Goal: Use online tool/utility

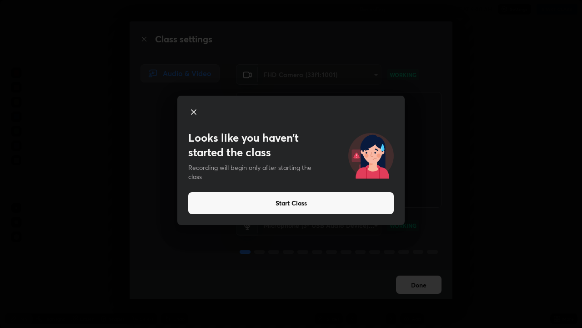
scroll to position [328, 582]
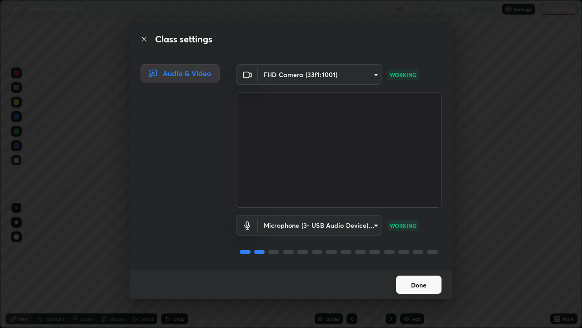
click at [422, 283] on button "Done" at bounding box center [418, 284] width 45 height 18
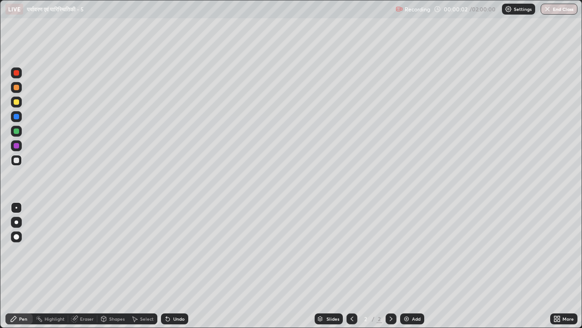
click at [414, 320] on div "Add" at bounding box center [416, 318] width 9 height 5
click at [414, 319] on div "Add" at bounding box center [416, 318] width 9 height 5
click at [414, 318] on div "Add" at bounding box center [416, 318] width 9 height 5
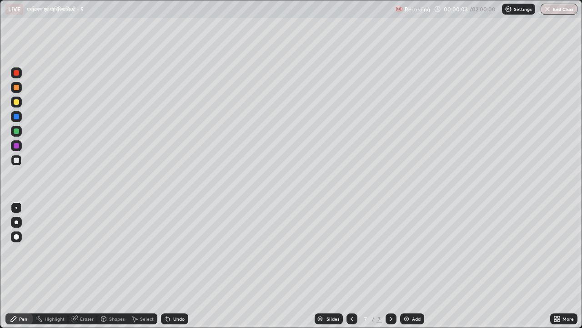
click at [414, 319] on div "Add" at bounding box center [416, 318] width 9 height 5
click at [414, 318] on div "Add" at bounding box center [416, 318] width 9 height 5
click at [355, 315] on div at bounding box center [352, 318] width 11 height 11
click at [351, 318] on icon at bounding box center [351, 318] width 7 height 7
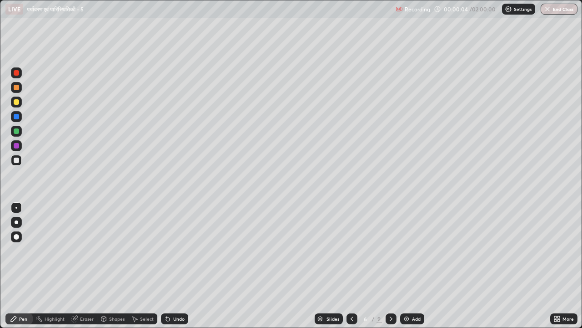
click at [352, 317] on icon at bounding box center [351, 318] width 7 height 7
click at [352, 318] on icon at bounding box center [351, 318] width 7 height 7
click at [352, 317] on icon at bounding box center [352, 318] width 3 height 5
click at [351, 318] on icon at bounding box center [351, 318] width 7 height 7
click at [350, 316] on icon at bounding box center [351, 318] width 7 height 7
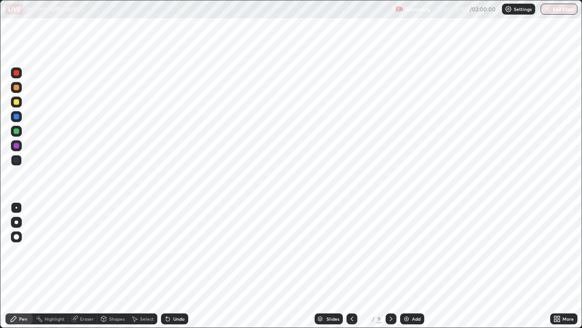
click at [390, 317] on icon at bounding box center [391, 318] width 3 height 5
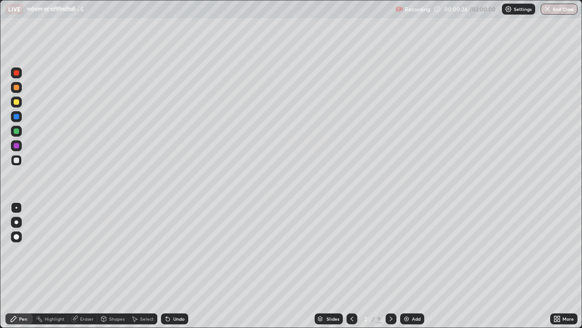
click at [18, 218] on div at bounding box center [16, 222] width 11 height 11
click at [20, 132] on div at bounding box center [16, 131] width 11 height 11
click at [16, 103] on div at bounding box center [16, 101] width 5 height 5
click at [17, 132] on div at bounding box center [16, 130] width 5 height 5
click at [14, 161] on div at bounding box center [16, 159] width 5 height 5
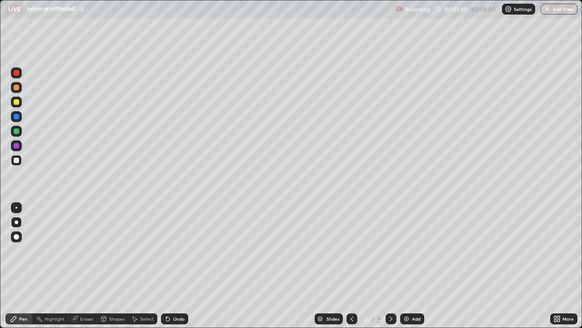
click at [15, 146] on div at bounding box center [16, 145] width 5 height 5
click at [16, 146] on div at bounding box center [16, 145] width 5 height 5
click at [15, 104] on div at bounding box center [16, 101] width 5 height 5
click at [17, 162] on div at bounding box center [16, 159] width 5 height 5
click at [17, 104] on div at bounding box center [16, 101] width 5 height 5
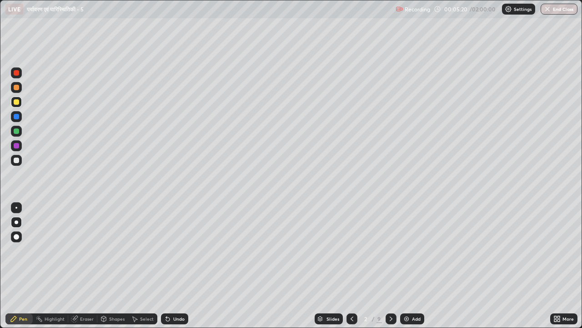
click at [390, 318] on icon at bounding box center [391, 318] width 7 height 7
click at [14, 160] on div at bounding box center [16, 159] width 5 height 5
click at [166, 319] on icon at bounding box center [168, 319] width 4 height 4
click at [17, 146] on div at bounding box center [16, 145] width 5 height 5
click at [15, 164] on div at bounding box center [16, 160] width 11 height 11
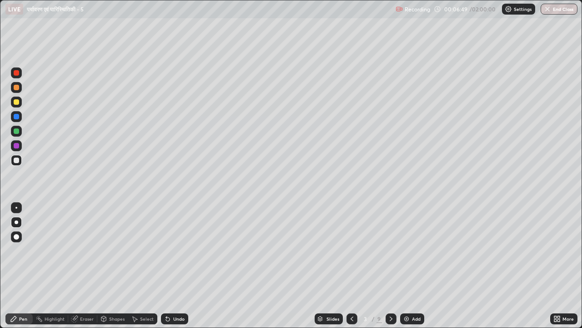
click at [17, 117] on div at bounding box center [16, 116] width 5 height 5
click at [15, 160] on div at bounding box center [16, 159] width 5 height 5
click at [15, 132] on div at bounding box center [16, 130] width 5 height 5
click at [17, 160] on div at bounding box center [16, 159] width 5 height 5
click at [16, 133] on div at bounding box center [16, 130] width 5 height 5
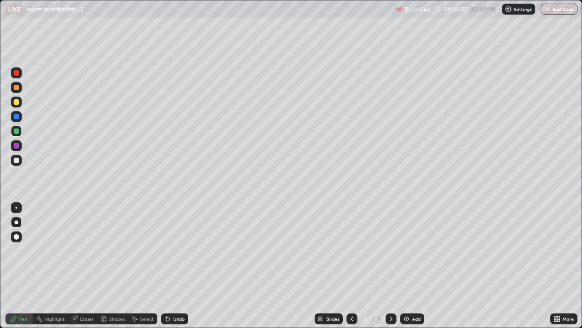
click at [16, 146] on div at bounding box center [16, 145] width 5 height 5
click at [14, 132] on div at bounding box center [16, 130] width 5 height 5
click at [16, 146] on div at bounding box center [16, 145] width 5 height 5
click at [16, 161] on div at bounding box center [16, 159] width 5 height 5
click at [16, 131] on div at bounding box center [16, 130] width 5 height 5
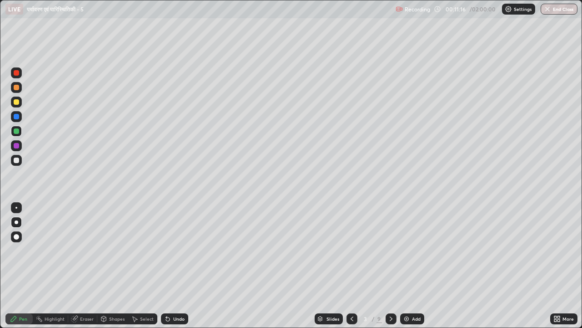
click at [15, 103] on div at bounding box center [16, 101] width 5 height 5
click at [14, 99] on div at bounding box center [16, 101] width 5 height 5
click at [17, 161] on div at bounding box center [16, 159] width 5 height 5
click at [16, 144] on div at bounding box center [16, 145] width 5 height 5
click at [15, 161] on div at bounding box center [16, 159] width 5 height 5
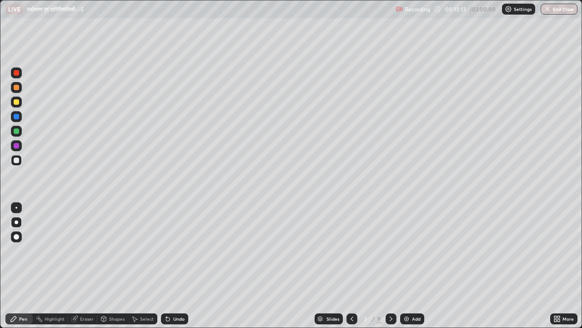
click at [18, 160] on div at bounding box center [16, 159] width 5 height 5
click at [18, 146] on div at bounding box center [16, 145] width 5 height 5
click at [351, 318] on icon at bounding box center [351, 318] width 7 height 7
click at [390, 320] on icon at bounding box center [391, 318] width 7 height 7
click at [390, 318] on icon at bounding box center [391, 318] width 7 height 7
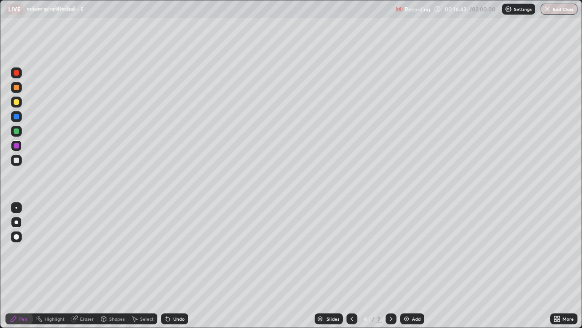
click at [15, 103] on div at bounding box center [16, 101] width 5 height 5
click at [16, 148] on div at bounding box center [16, 145] width 5 height 5
click at [15, 135] on div at bounding box center [16, 131] width 11 height 11
click at [15, 161] on div at bounding box center [16, 159] width 5 height 5
click at [16, 145] on div at bounding box center [16, 145] width 5 height 5
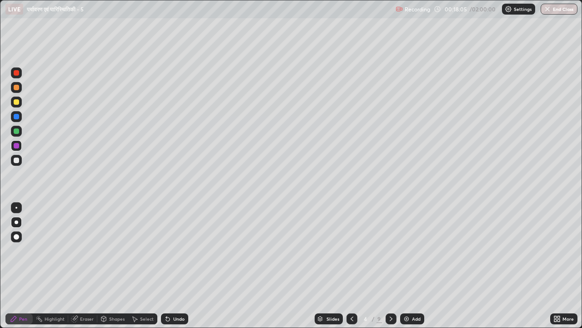
click at [17, 161] on div at bounding box center [16, 159] width 5 height 5
click at [17, 131] on div at bounding box center [16, 130] width 5 height 5
click at [14, 161] on div at bounding box center [16, 159] width 5 height 5
click at [15, 102] on div at bounding box center [16, 101] width 5 height 5
click at [15, 132] on div at bounding box center [16, 130] width 5 height 5
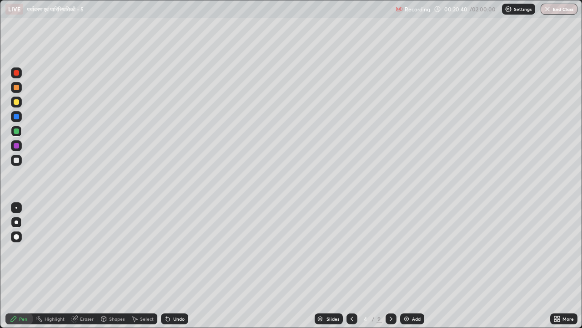
click at [18, 103] on div at bounding box center [16, 101] width 5 height 5
click at [15, 128] on div at bounding box center [16, 130] width 5 height 5
click at [18, 115] on div at bounding box center [16, 116] width 5 height 5
click at [17, 146] on div at bounding box center [16, 145] width 5 height 5
click at [20, 118] on div at bounding box center [16, 116] width 11 height 11
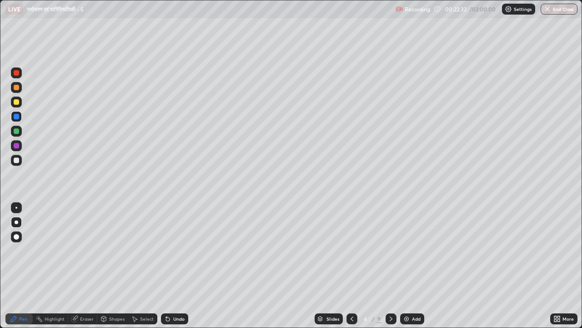
click at [16, 87] on div at bounding box center [16, 87] width 5 height 5
click at [15, 130] on div at bounding box center [16, 130] width 5 height 5
click at [15, 116] on div at bounding box center [16, 116] width 5 height 5
click at [389, 317] on icon at bounding box center [391, 318] width 7 height 7
click at [16, 104] on div at bounding box center [16, 101] width 5 height 5
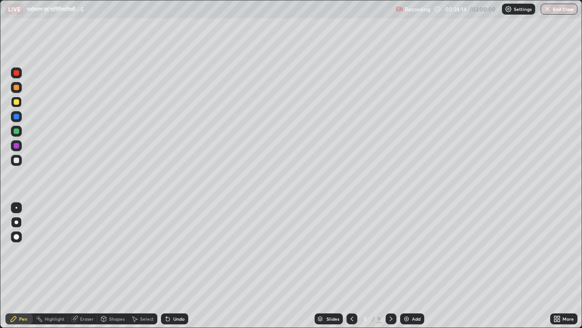
click at [14, 132] on div at bounding box center [16, 130] width 5 height 5
click at [16, 104] on div at bounding box center [16, 101] width 5 height 5
click at [16, 116] on div at bounding box center [16, 116] width 5 height 5
click at [17, 75] on div at bounding box center [16, 72] width 5 height 5
click at [16, 159] on div at bounding box center [16, 159] width 5 height 5
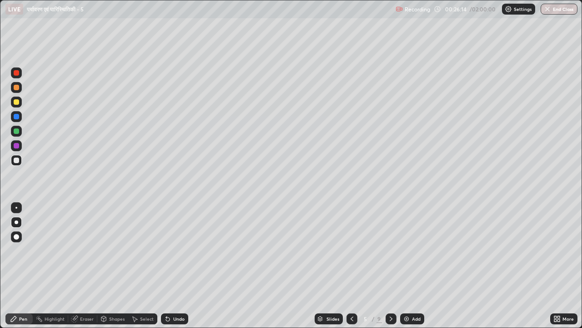
click at [16, 146] on div at bounding box center [16, 145] width 5 height 5
click at [17, 101] on div at bounding box center [16, 101] width 5 height 5
click at [18, 106] on div at bounding box center [16, 101] width 11 height 11
click at [16, 133] on div at bounding box center [16, 130] width 5 height 5
click at [15, 147] on div at bounding box center [16, 145] width 5 height 5
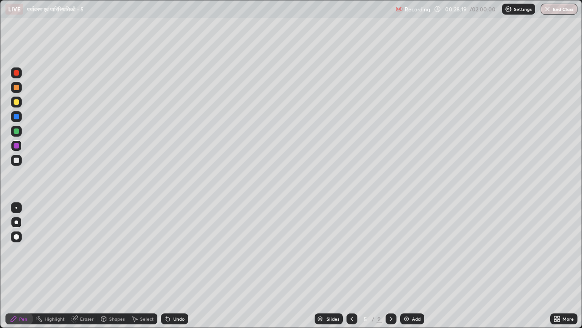
click at [17, 160] on div at bounding box center [16, 159] width 5 height 5
click at [13, 132] on div at bounding box center [16, 131] width 11 height 11
click at [16, 103] on div at bounding box center [16, 101] width 5 height 5
click at [17, 135] on div at bounding box center [16, 131] width 11 height 11
click at [15, 102] on div at bounding box center [16, 101] width 5 height 5
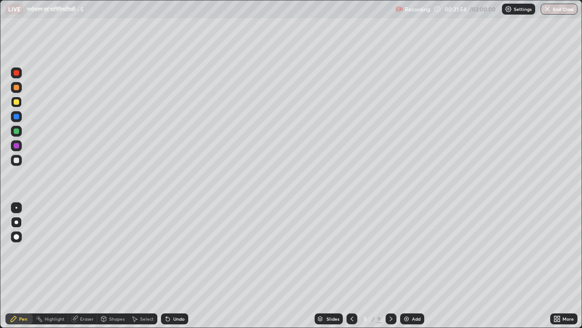
click at [17, 147] on div at bounding box center [16, 145] width 5 height 5
click at [20, 158] on div at bounding box center [16, 160] width 11 height 11
click at [16, 104] on div at bounding box center [16, 101] width 5 height 5
click at [15, 117] on div at bounding box center [16, 116] width 5 height 5
click at [16, 161] on div at bounding box center [16, 159] width 5 height 5
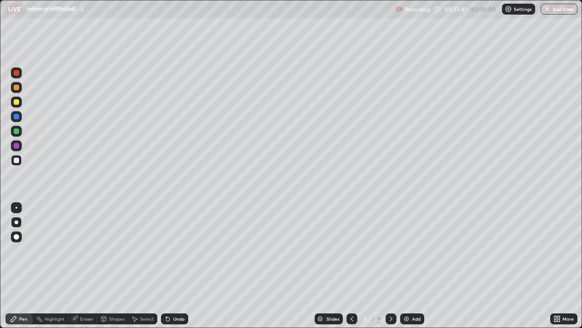
click at [15, 133] on div at bounding box center [16, 130] width 5 height 5
click at [16, 101] on div at bounding box center [16, 101] width 5 height 5
click at [15, 159] on div at bounding box center [16, 159] width 5 height 5
click at [17, 146] on div at bounding box center [16, 145] width 5 height 5
click at [390, 320] on icon at bounding box center [391, 318] width 7 height 7
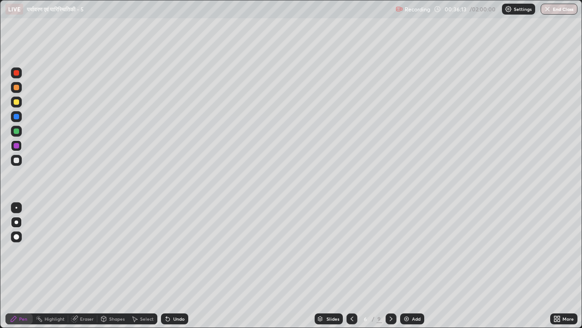
click at [16, 132] on div at bounding box center [16, 130] width 5 height 5
click at [16, 106] on div at bounding box center [16, 101] width 11 height 11
click at [18, 132] on div at bounding box center [16, 130] width 5 height 5
click at [14, 160] on div at bounding box center [16, 159] width 5 height 5
click at [16, 160] on div at bounding box center [16, 159] width 5 height 5
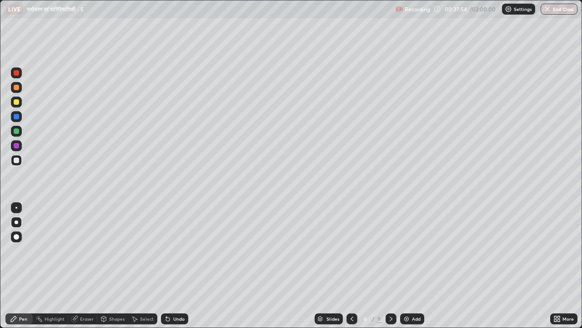
click at [16, 104] on div at bounding box center [16, 101] width 5 height 5
click at [15, 147] on div at bounding box center [16, 145] width 5 height 5
click at [16, 161] on div at bounding box center [16, 159] width 5 height 5
click at [16, 131] on div at bounding box center [16, 130] width 5 height 5
click at [15, 147] on div at bounding box center [16, 145] width 5 height 5
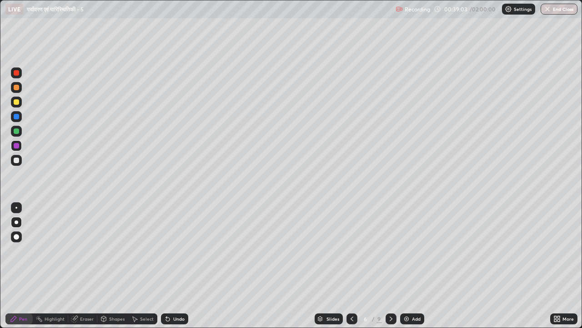
click at [15, 132] on div at bounding box center [16, 130] width 5 height 5
click at [15, 157] on div at bounding box center [16, 159] width 5 height 5
click at [18, 106] on div at bounding box center [16, 101] width 11 height 11
click at [16, 90] on div at bounding box center [16, 87] width 5 height 5
click at [15, 118] on div at bounding box center [16, 116] width 5 height 5
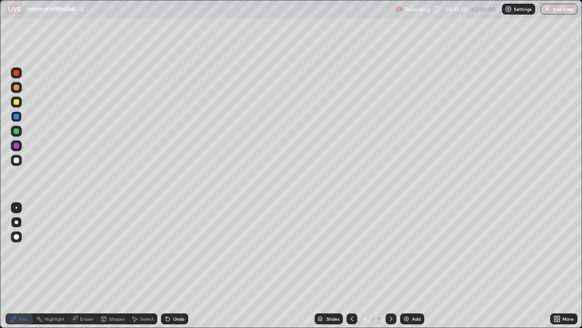
click at [52, 318] on div "Highlight" at bounding box center [55, 318] width 20 height 5
click at [15, 287] on icon at bounding box center [16, 288] width 2 height 2
click at [16, 105] on div at bounding box center [16, 101] width 11 height 11
click at [23, 318] on div "Pen" at bounding box center [23, 318] width 8 height 5
click at [17, 147] on div at bounding box center [16, 145] width 5 height 5
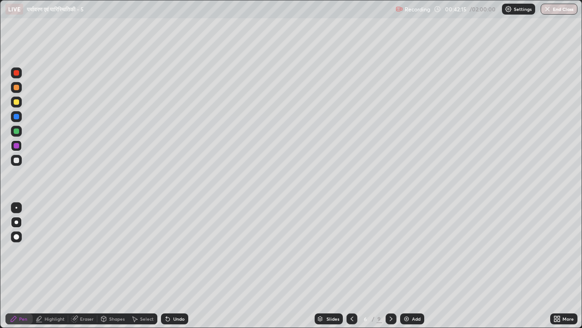
click at [16, 91] on div at bounding box center [16, 87] width 11 height 11
click at [16, 131] on div at bounding box center [16, 130] width 5 height 5
click at [15, 116] on div at bounding box center [16, 116] width 5 height 5
click at [179, 318] on div "Undo" at bounding box center [178, 318] width 11 height 5
click at [16, 160] on div at bounding box center [16, 159] width 5 height 5
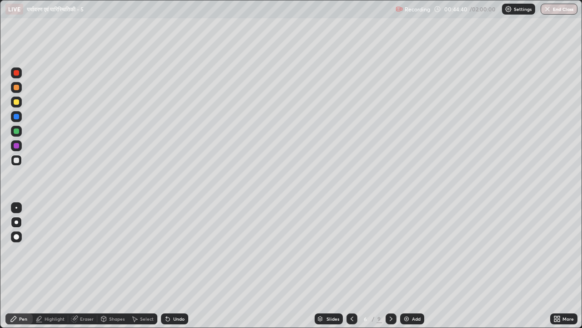
click at [17, 131] on div at bounding box center [16, 130] width 5 height 5
click at [16, 105] on div at bounding box center [16, 101] width 11 height 11
click at [13, 119] on div at bounding box center [16, 116] width 11 height 11
click at [15, 161] on div at bounding box center [16, 159] width 5 height 5
click at [390, 315] on icon at bounding box center [391, 318] width 7 height 7
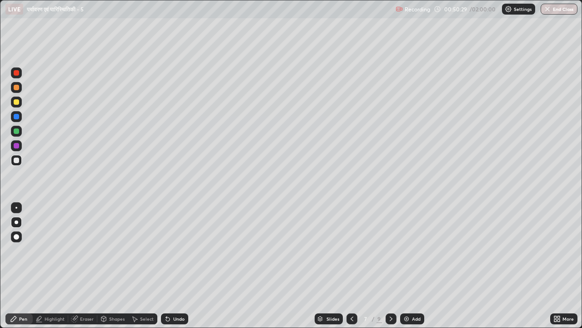
click at [16, 147] on div at bounding box center [16, 145] width 5 height 5
click at [15, 104] on div at bounding box center [16, 101] width 5 height 5
click at [17, 161] on div at bounding box center [16, 159] width 5 height 5
click at [390, 318] on icon at bounding box center [391, 318] width 7 height 7
click at [15, 115] on div at bounding box center [16, 116] width 5 height 5
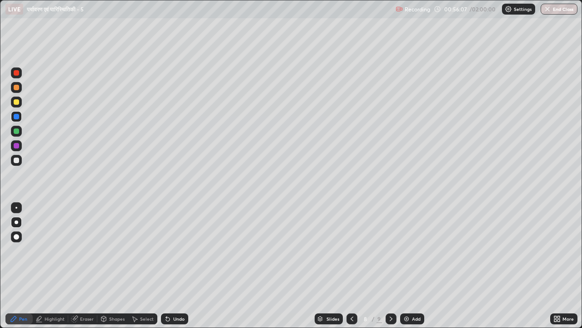
click at [16, 133] on div at bounding box center [16, 130] width 5 height 5
click at [18, 101] on div at bounding box center [16, 101] width 5 height 5
click at [16, 159] on div at bounding box center [16, 159] width 5 height 5
click at [15, 133] on div at bounding box center [16, 130] width 5 height 5
click at [16, 102] on div at bounding box center [16, 101] width 5 height 5
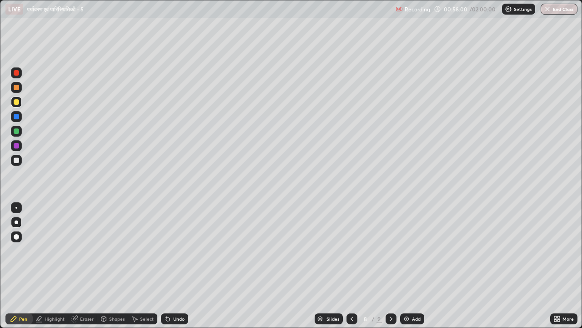
click at [16, 146] on div at bounding box center [16, 145] width 5 height 5
click at [14, 160] on div at bounding box center [16, 159] width 5 height 5
click at [15, 101] on div at bounding box center [16, 101] width 5 height 5
click at [16, 134] on div at bounding box center [16, 131] width 11 height 11
click at [15, 106] on div at bounding box center [16, 101] width 11 height 11
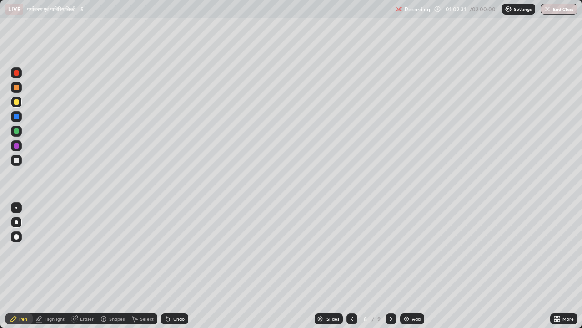
click at [18, 91] on div at bounding box center [16, 87] width 11 height 11
click at [15, 118] on div at bounding box center [16, 116] width 5 height 5
click at [16, 101] on div at bounding box center [16, 101] width 5 height 5
click at [15, 87] on div at bounding box center [16, 87] width 5 height 5
click at [16, 144] on div at bounding box center [16, 145] width 5 height 5
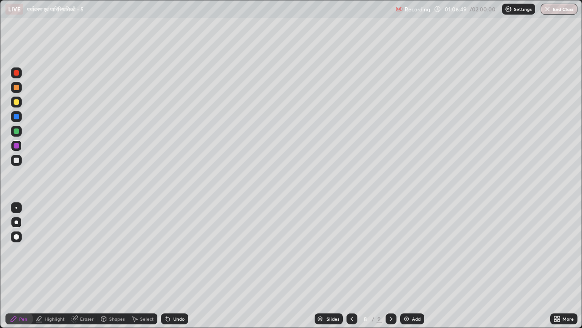
click at [390, 318] on icon at bounding box center [391, 318] width 7 height 7
click at [15, 161] on div at bounding box center [16, 159] width 5 height 5
click at [17, 97] on div at bounding box center [16, 101] width 11 height 11
click at [17, 133] on div at bounding box center [16, 130] width 5 height 5
click at [18, 104] on div at bounding box center [16, 101] width 5 height 5
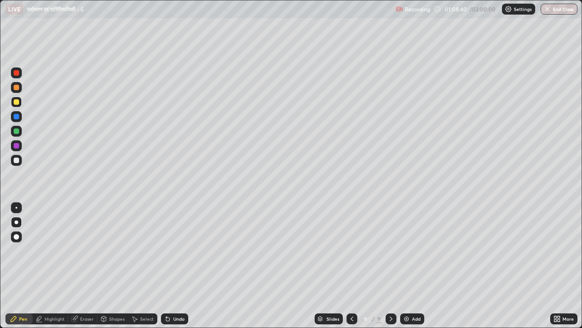
click at [16, 160] on div at bounding box center [16, 159] width 5 height 5
click at [17, 133] on div at bounding box center [16, 130] width 5 height 5
click at [16, 90] on div at bounding box center [16, 87] width 5 height 5
click at [15, 104] on div at bounding box center [16, 101] width 5 height 5
click at [15, 147] on div at bounding box center [16, 145] width 5 height 5
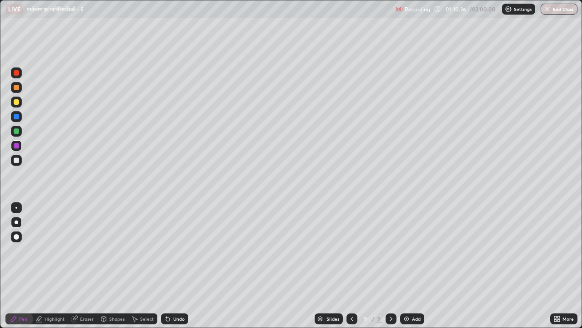
click at [11, 133] on div at bounding box center [16, 131] width 11 height 11
click at [16, 102] on div at bounding box center [16, 101] width 5 height 5
click at [15, 146] on div at bounding box center [16, 145] width 5 height 5
click at [18, 162] on div at bounding box center [16, 159] width 5 height 5
click at [16, 106] on div at bounding box center [16, 101] width 11 height 11
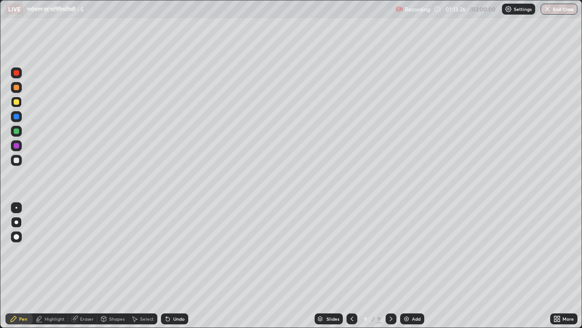
click at [17, 91] on div at bounding box center [16, 87] width 11 height 11
click at [17, 101] on div at bounding box center [16, 101] width 5 height 5
click at [17, 146] on div at bounding box center [16, 145] width 5 height 5
click at [16, 159] on div at bounding box center [16, 159] width 5 height 5
click at [403, 316] on img at bounding box center [406, 318] width 7 height 7
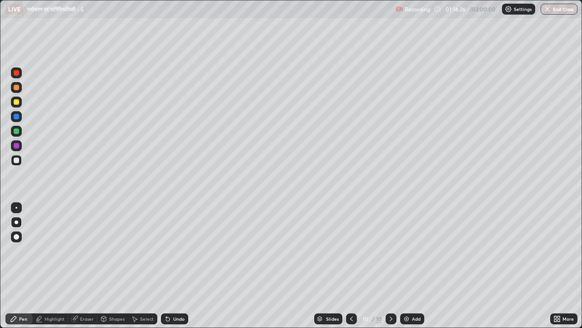
click at [15, 133] on div at bounding box center [16, 130] width 5 height 5
click at [17, 146] on div at bounding box center [16, 145] width 5 height 5
click at [17, 90] on div at bounding box center [16, 87] width 5 height 5
click at [16, 131] on div at bounding box center [16, 130] width 5 height 5
click at [16, 147] on div at bounding box center [16, 145] width 5 height 5
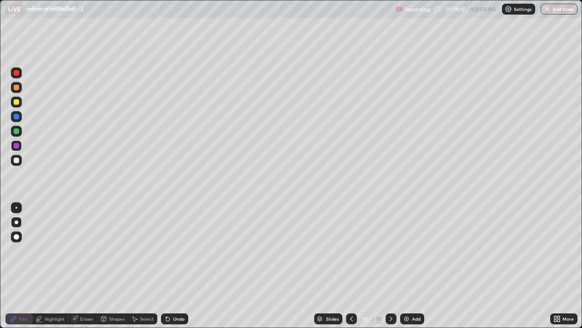
click at [15, 106] on div at bounding box center [16, 101] width 11 height 11
click at [18, 161] on div at bounding box center [16, 159] width 5 height 5
click at [16, 87] on div at bounding box center [16, 87] width 5 height 5
click at [17, 146] on div at bounding box center [16, 145] width 5 height 5
click at [17, 103] on div at bounding box center [16, 101] width 5 height 5
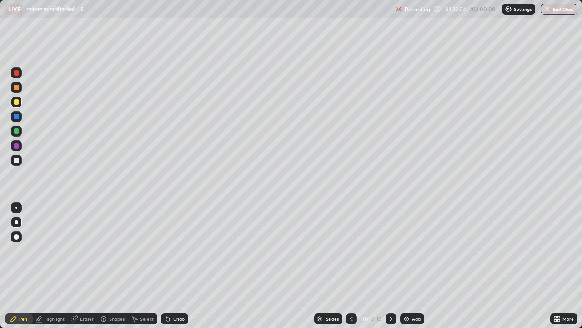
click at [51, 318] on div "Highlight" at bounding box center [55, 318] width 20 height 5
click at [16, 74] on div at bounding box center [16, 72] width 5 height 5
click at [23, 317] on div "Pen" at bounding box center [23, 318] width 8 height 5
click at [13, 241] on div at bounding box center [16, 236] width 11 height 11
click at [20, 162] on div at bounding box center [16, 160] width 11 height 11
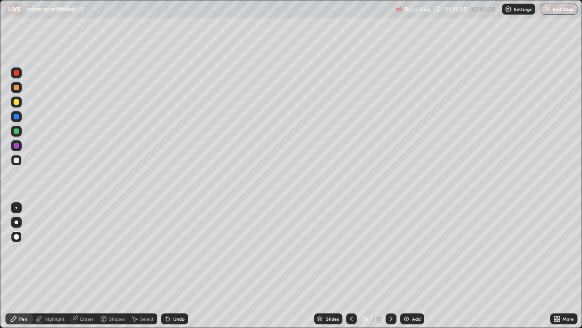
click at [15, 135] on div at bounding box center [16, 131] width 11 height 11
click at [346, 317] on div at bounding box center [351, 318] width 11 height 11
click at [352, 317] on icon at bounding box center [351, 318] width 7 height 7
click at [386, 317] on div at bounding box center [391, 318] width 11 height 11
click at [389, 317] on icon at bounding box center [391, 318] width 7 height 7
